Goal: Task Accomplishment & Management: Manage account settings

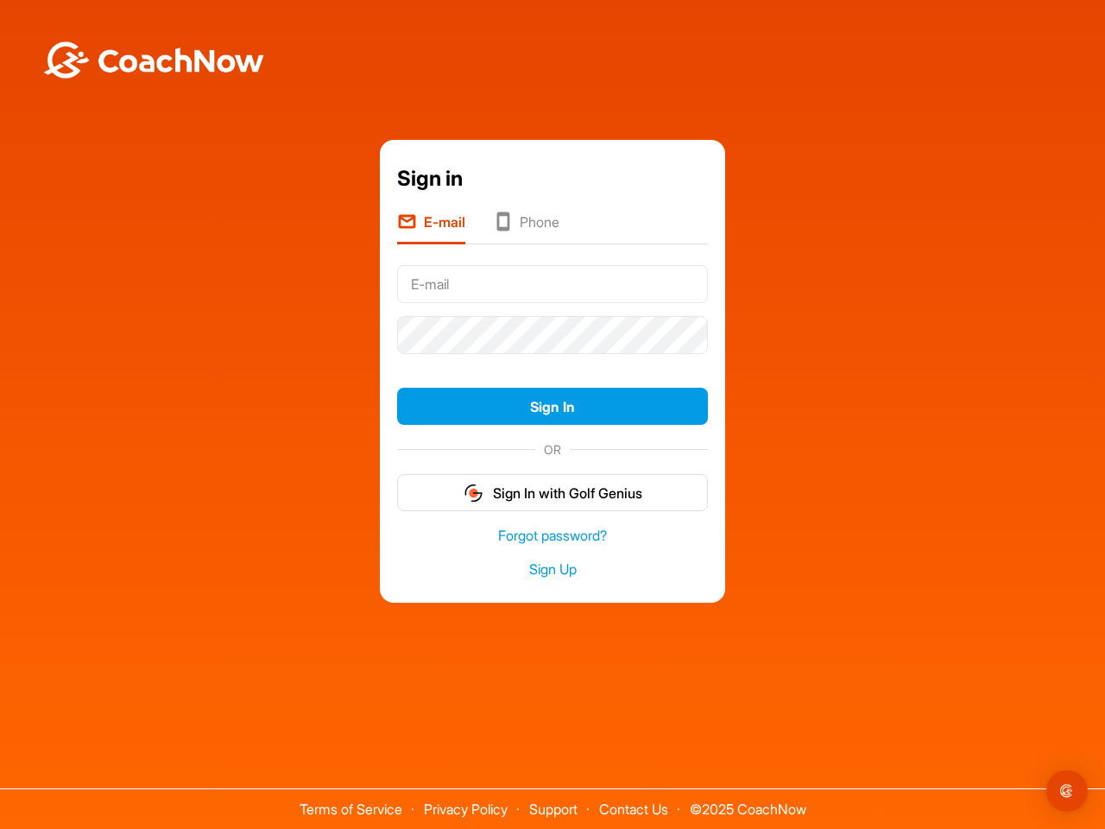
click at [552, 361] on form "Sign In OR Sign In with Golf Genius" at bounding box center [552, 385] width 311 height 253
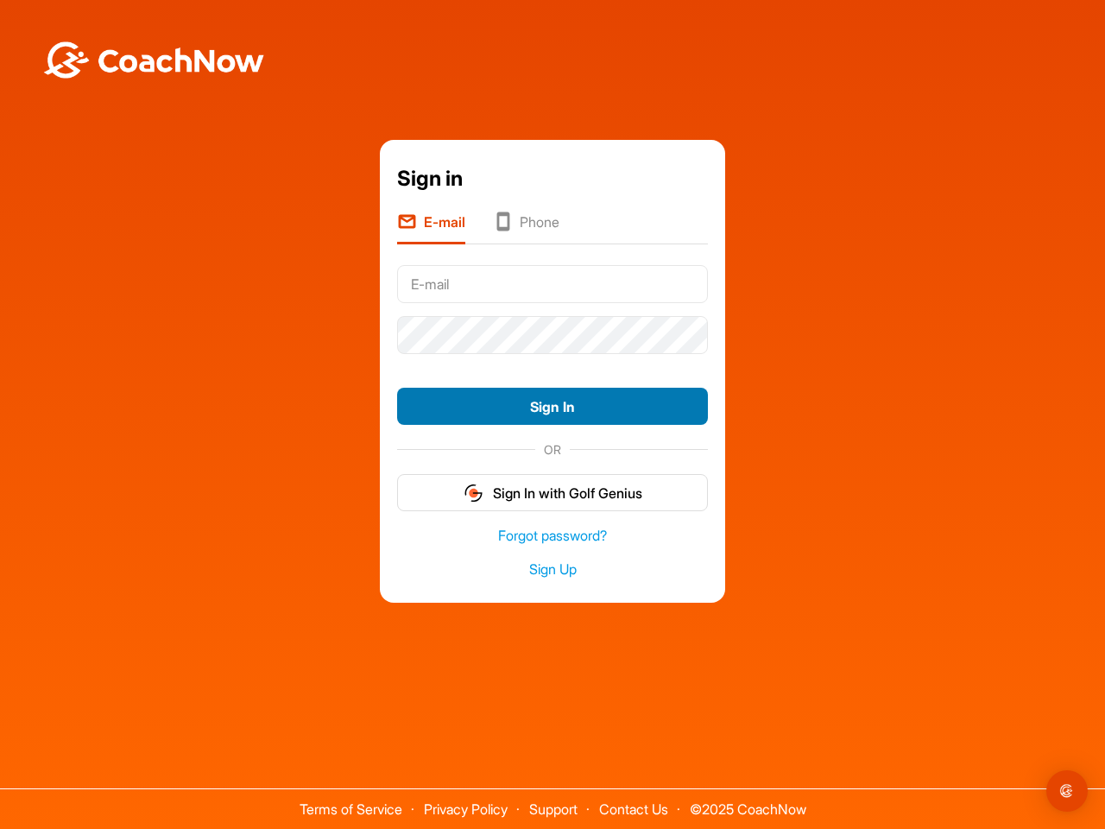
click at [552, 406] on button "Sign In" at bounding box center [552, 405] width 311 height 37
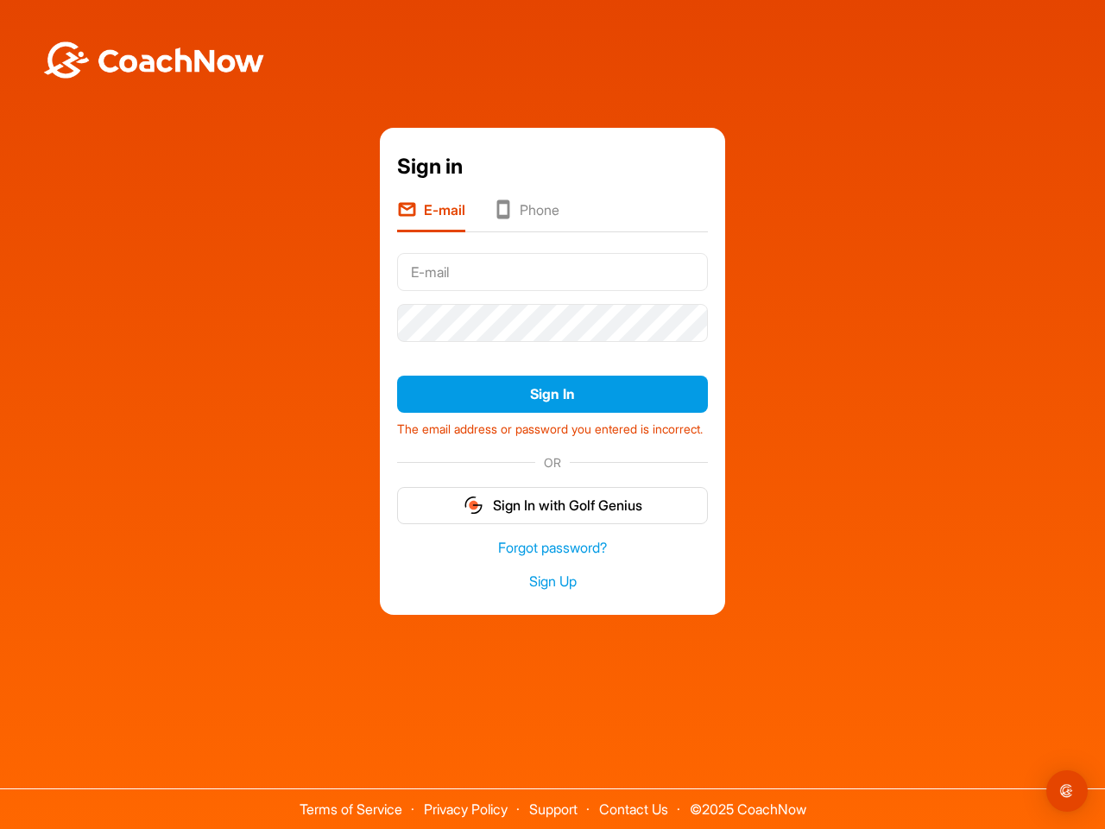
click at [552, 492] on form "Sign In The email address or password you entered is incorrect. OR Sign In with…" at bounding box center [552, 384] width 311 height 277
click at [1067, 791] on img "Open Intercom Messenger" at bounding box center [1066, 790] width 21 height 21
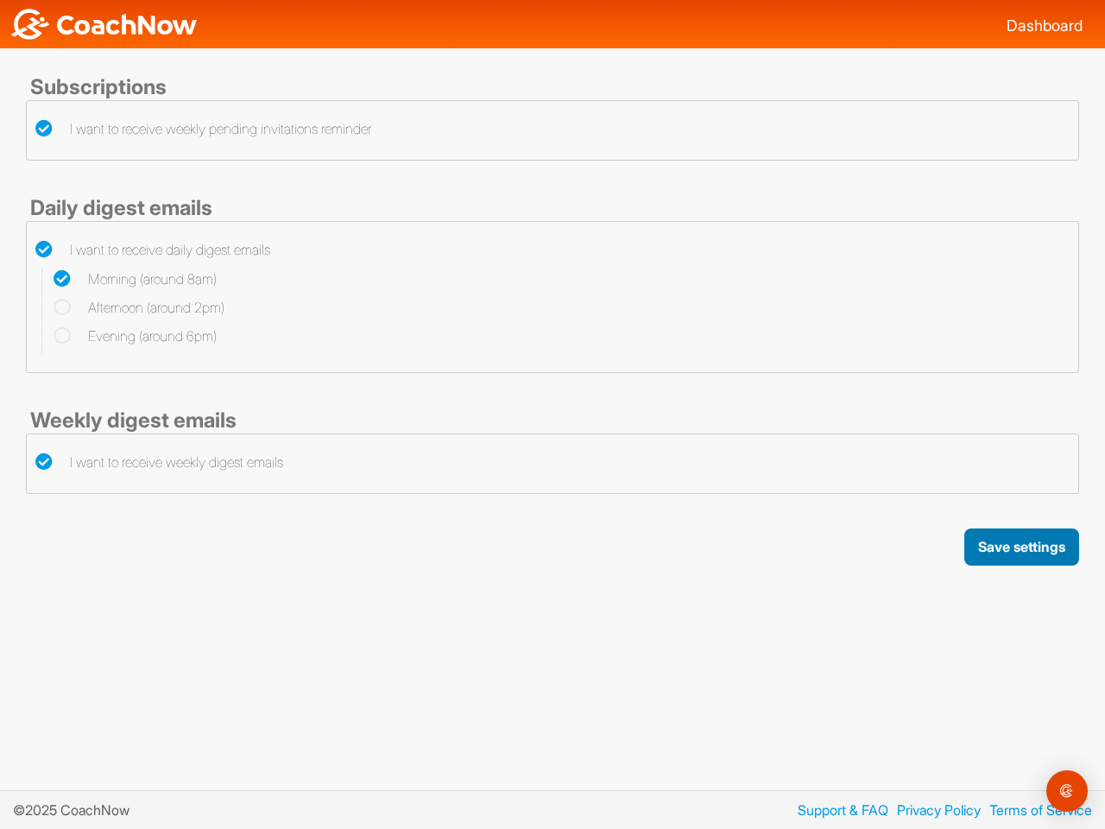
click at [1020, 546] on button "Save settings" at bounding box center [1021, 546] width 115 height 37
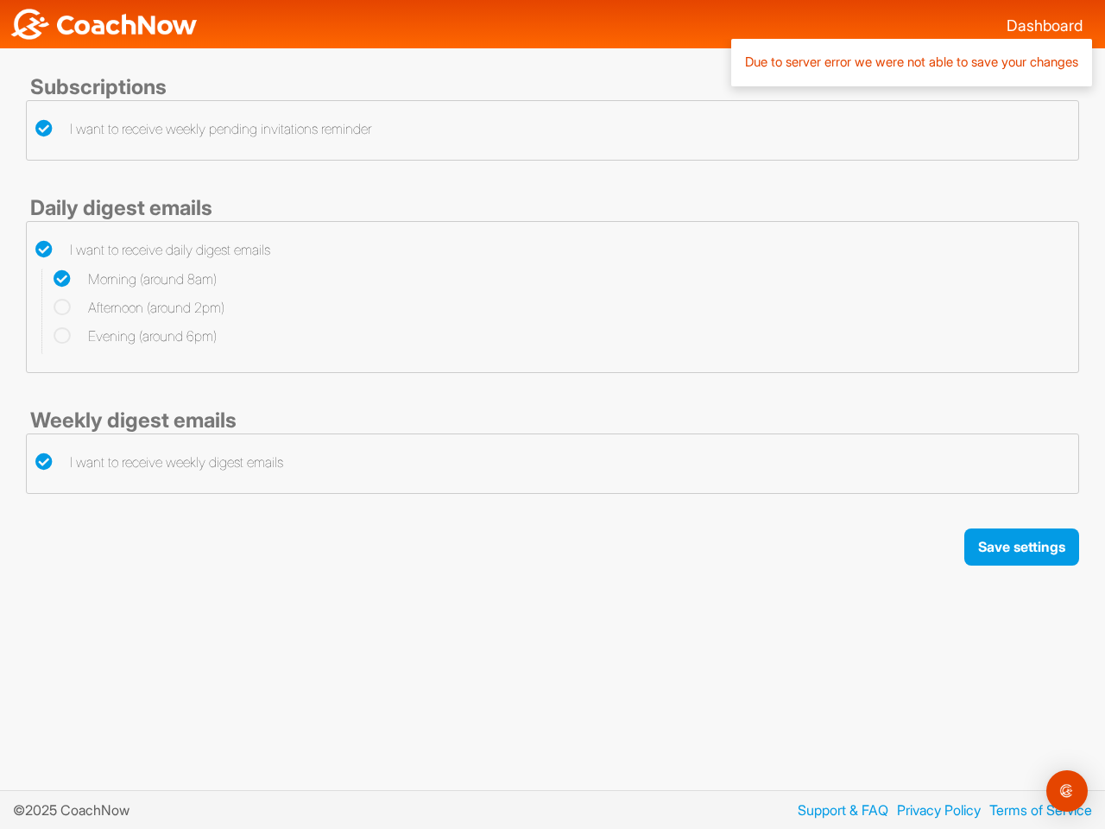
click at [1067, 791] on img "Open Intercom Messenger" at bounding box center [1066, 790] width 21 height 21
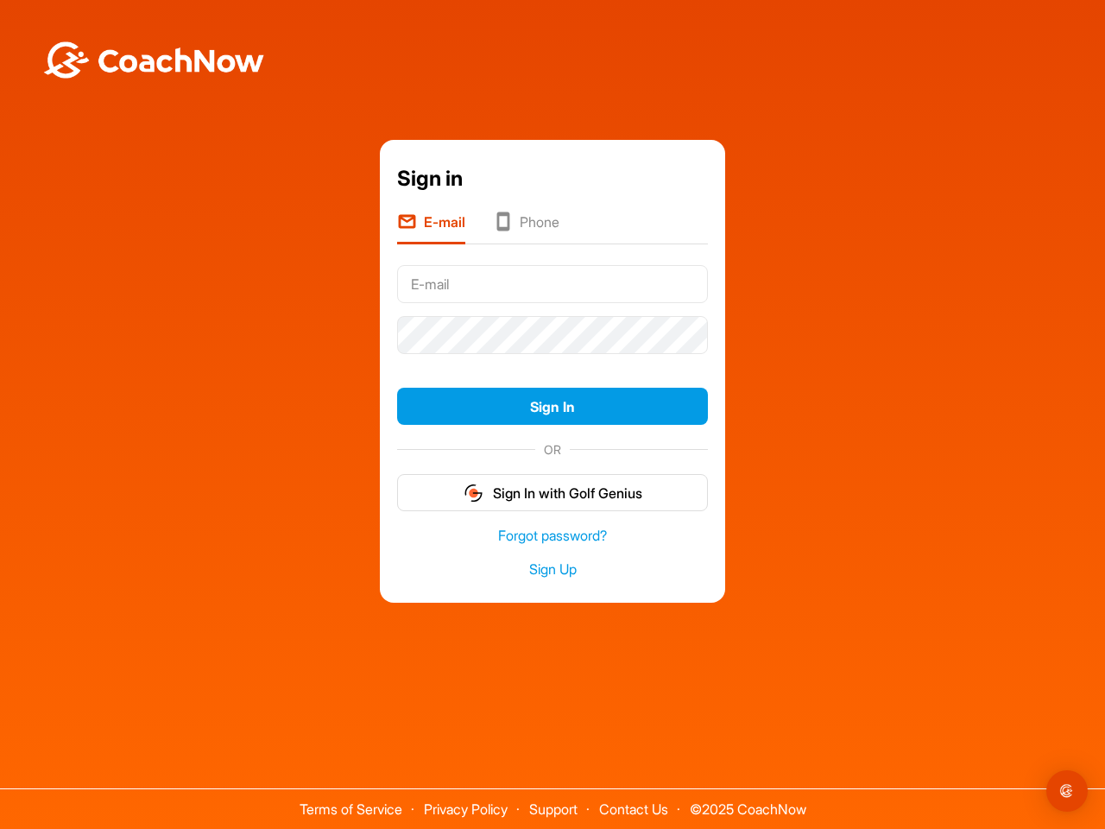
click at [552, 361] on form "Sign In OR Sign In with Golf Genius" at bounding box center [552, 385] width 311 height 253
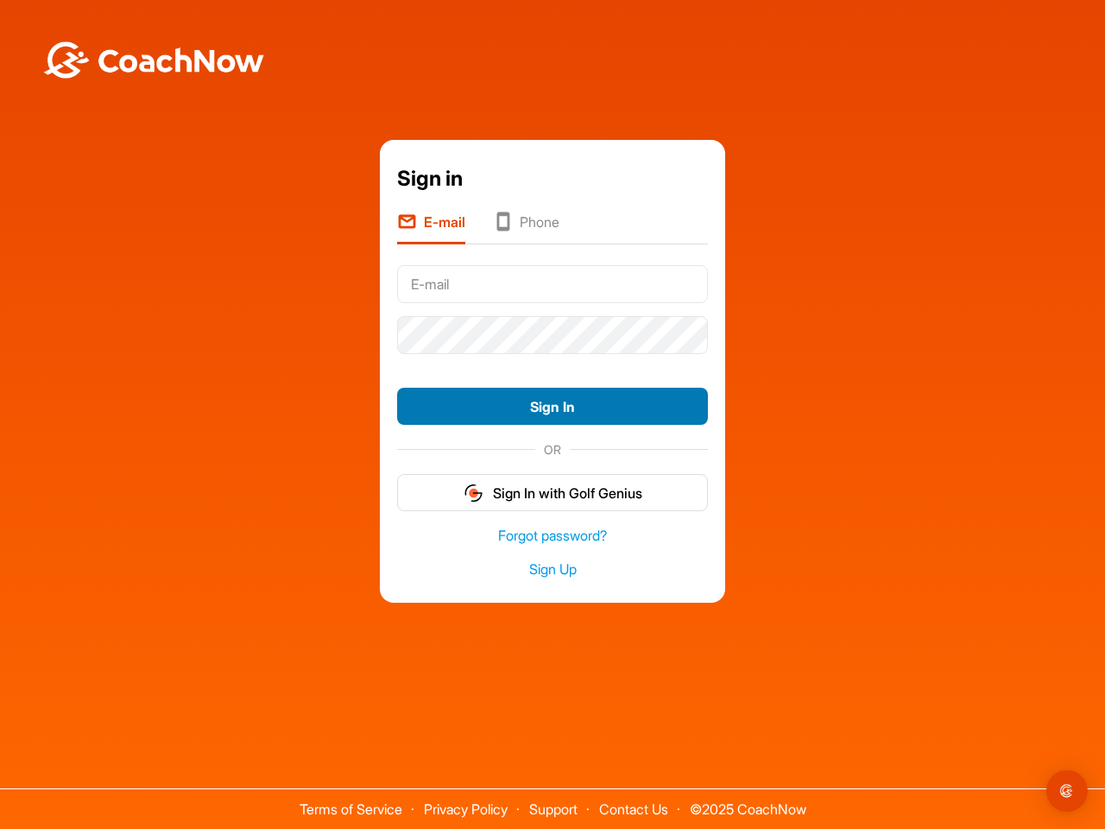
click at [552, 406] on button "Sign In" at bounding box center [552, 405] width 311 height 37
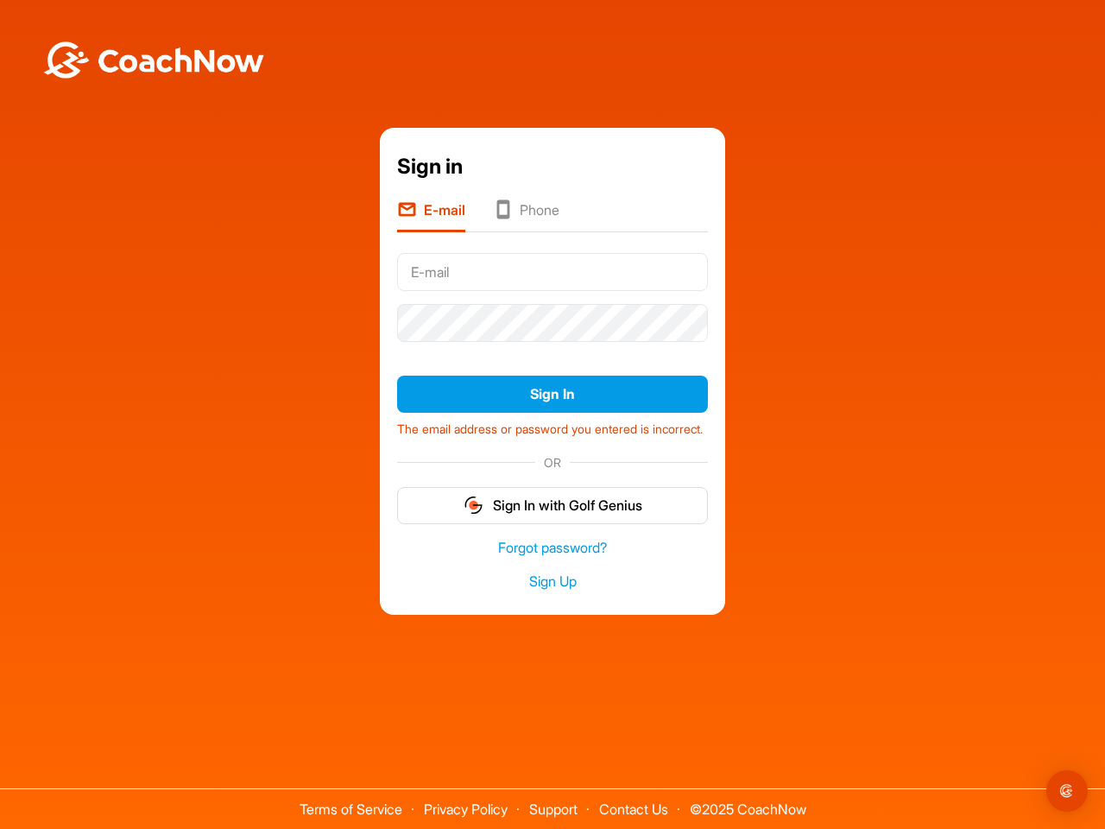
click at [552, 492] on form "Sign In The email address or password you entered is incorrect. OR Sign In with…" at bounding box center [552, 384] width 311 height 277
click at [1067, 791] on img "Open Intercom Messenger" at bounding box center [1066, 790] width 21 height 21
